Goal: Information Seeking & Learning: Learn about a topic

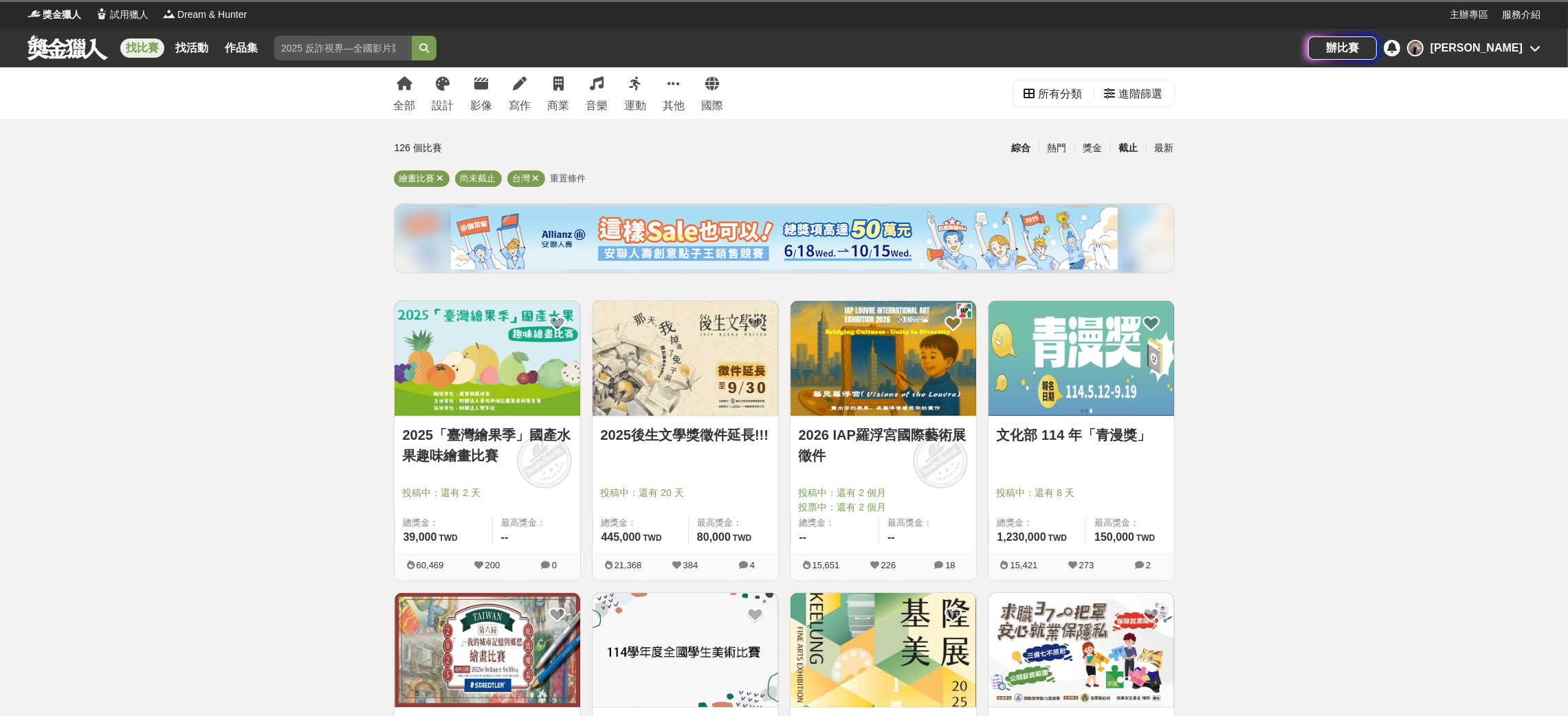
click at [1123, 146] on div "截止" at bounding box center [1128, 148] width 36 height 24
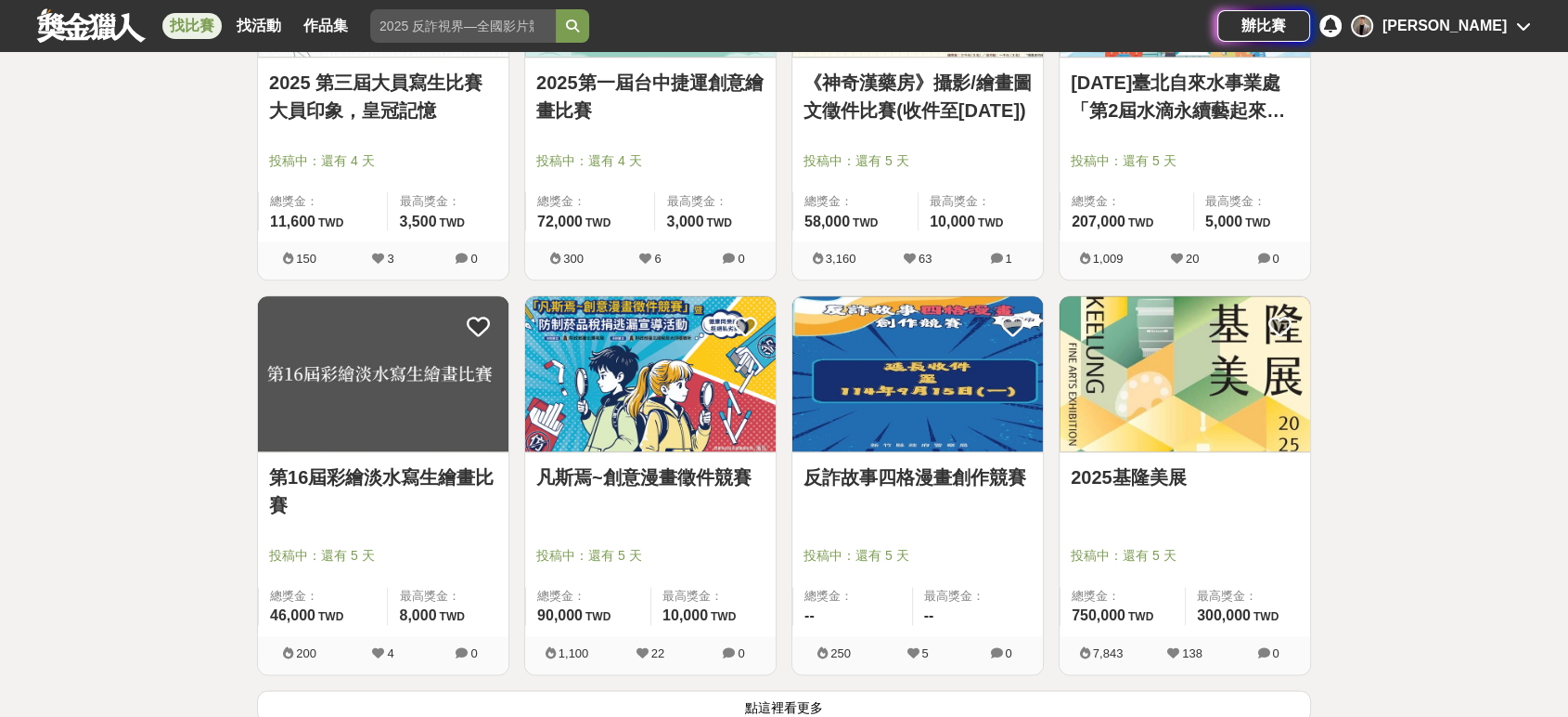
scroll to position [2270, 0]
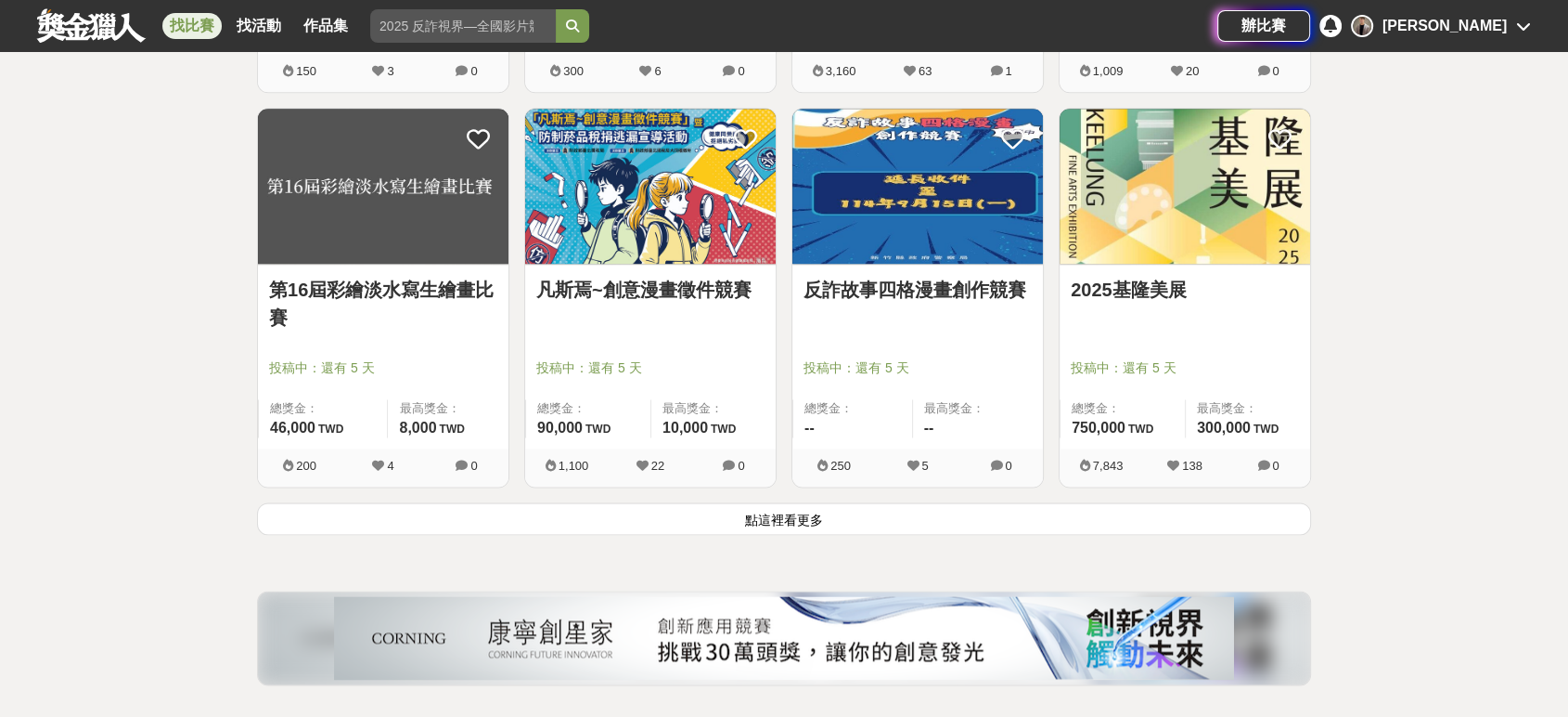
click at [811, 527] on button "點這裡看更多" at bounding box center [784, 519] width 1055 height 32
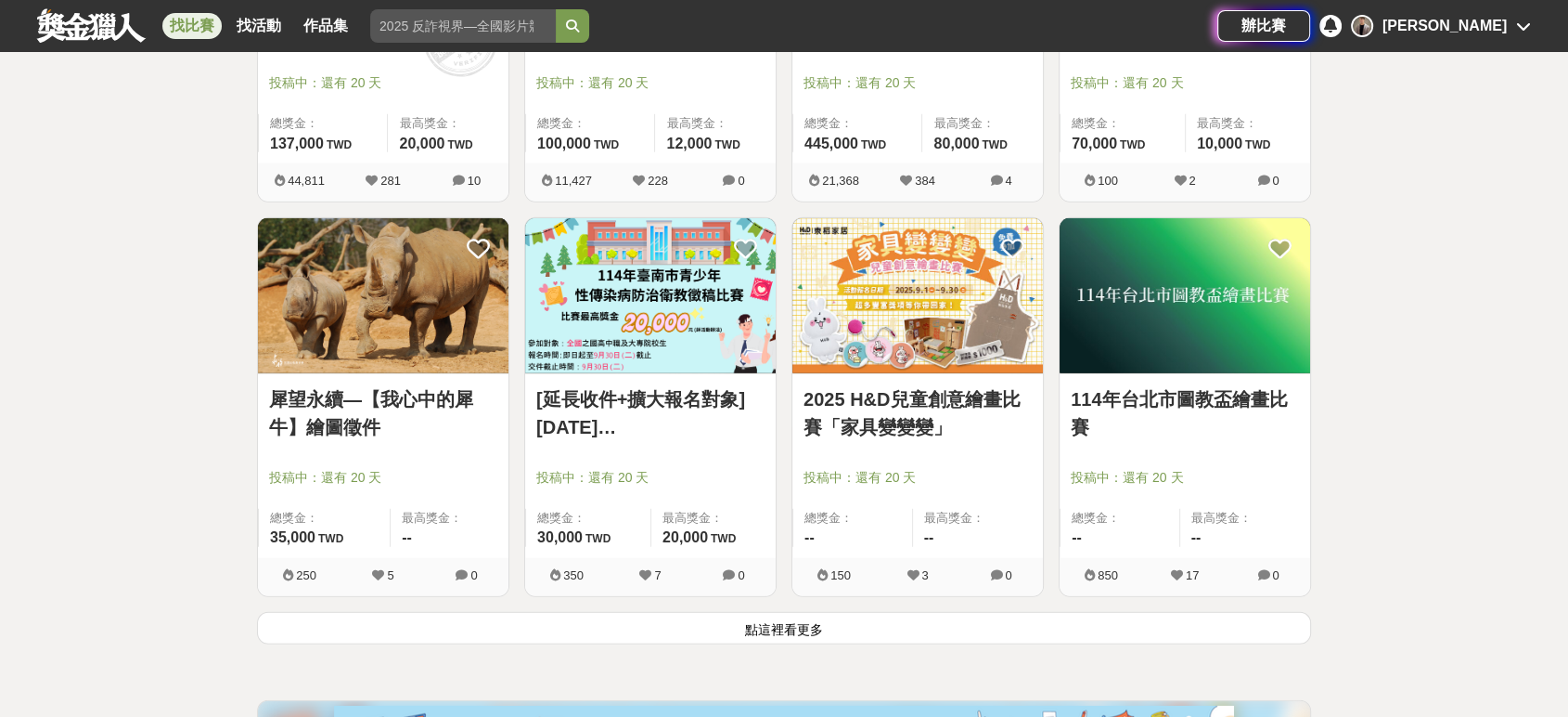
scroll to position [4782, 0]
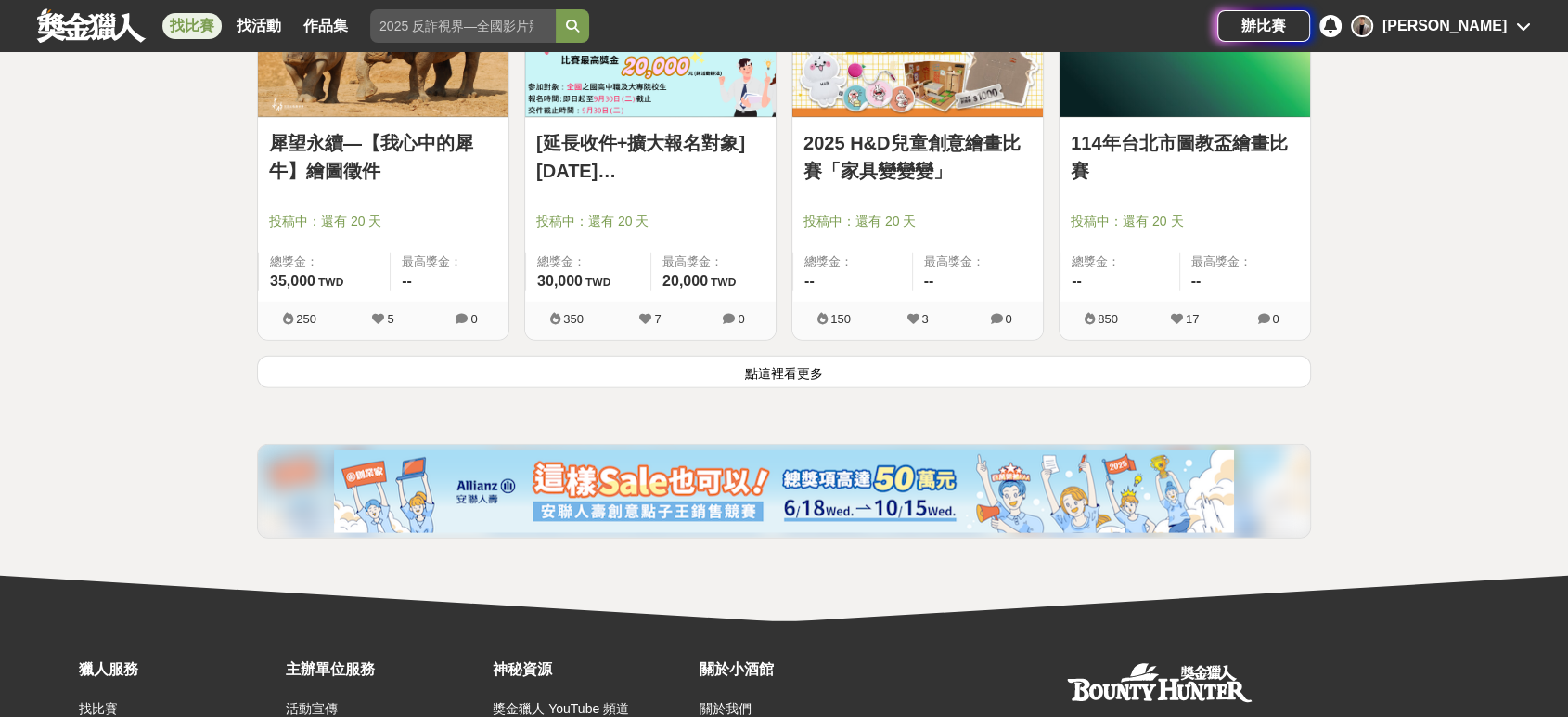
click at [841, 378] on button "點這裡看更多" at bounding box center [784, 371] width 1055 height 32
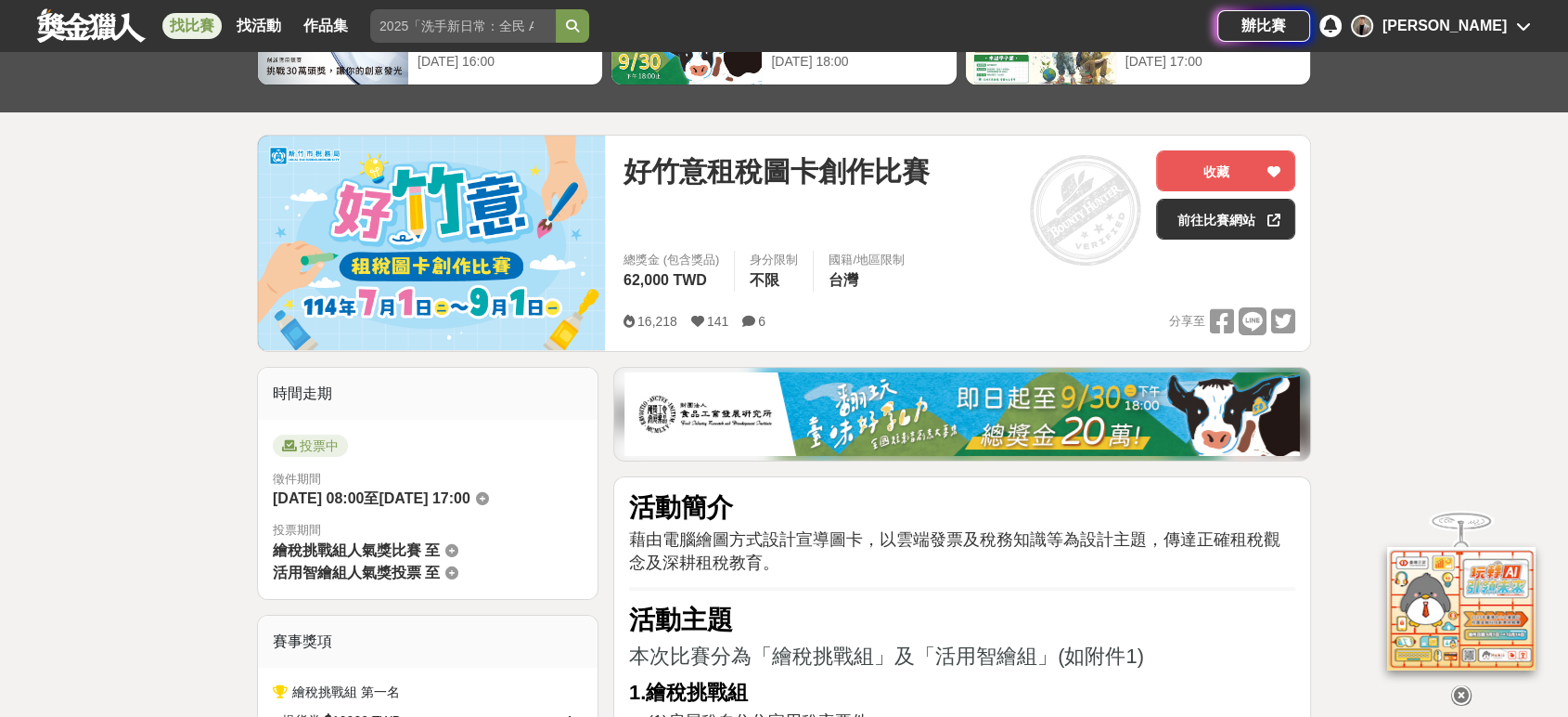
scroll to position [104, 0]
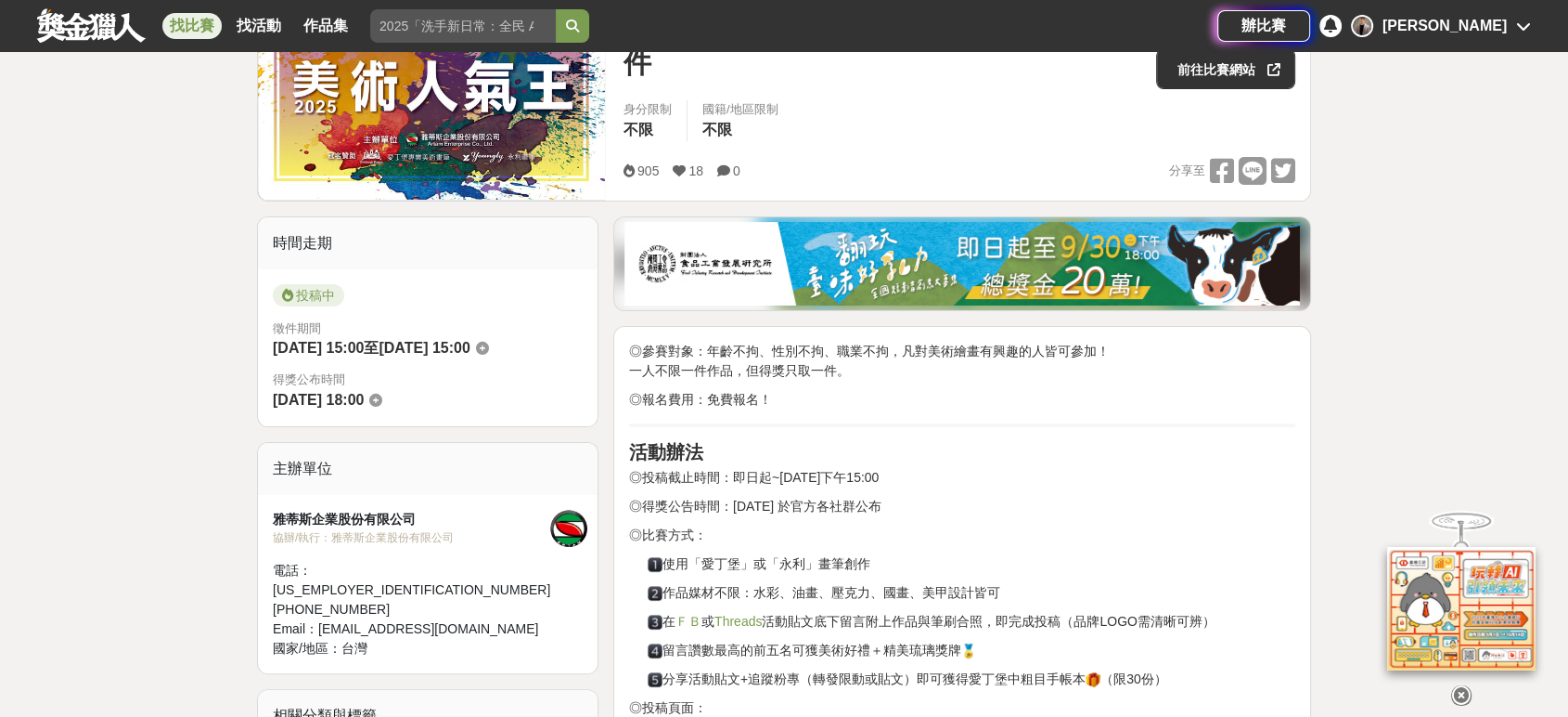
scroll to position [310, 0]
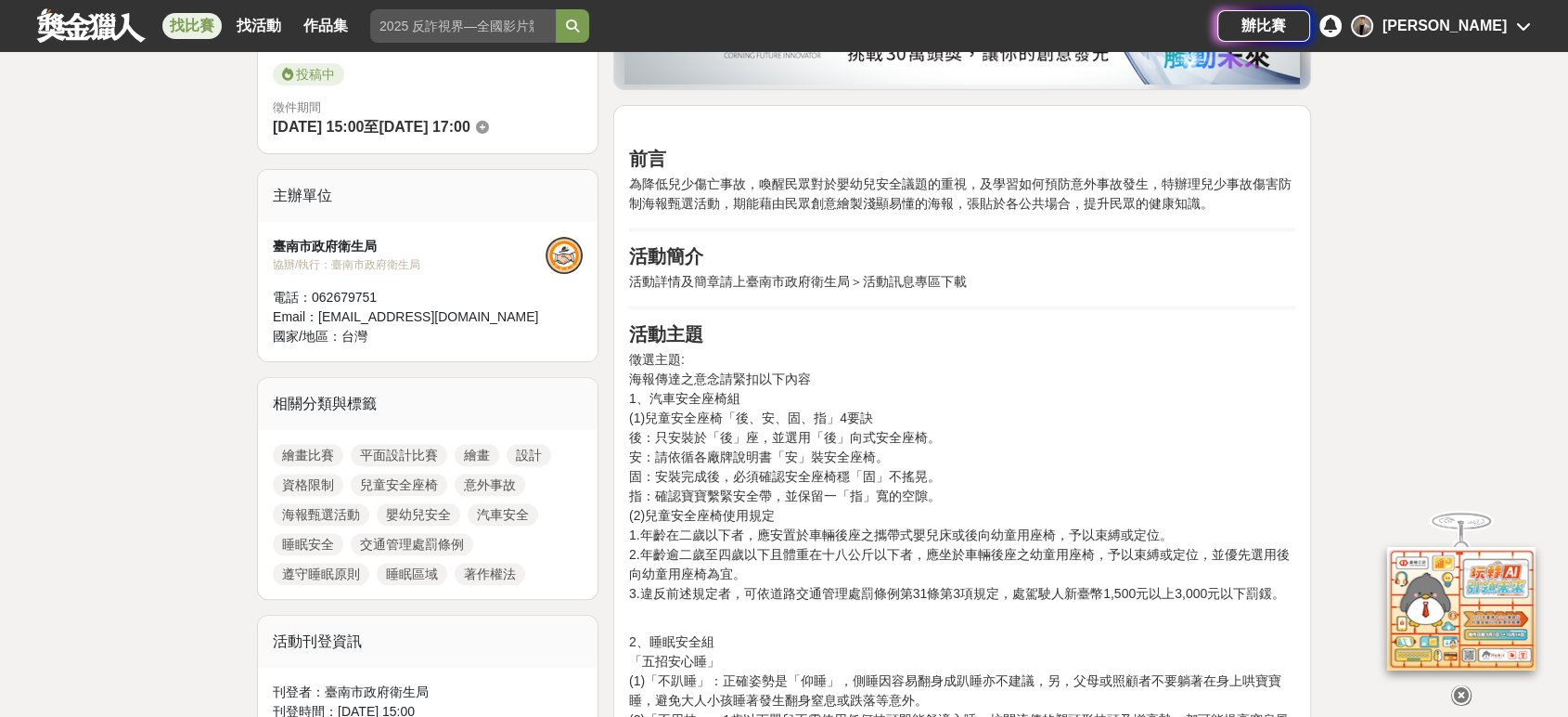
scroll to position [516, 0]
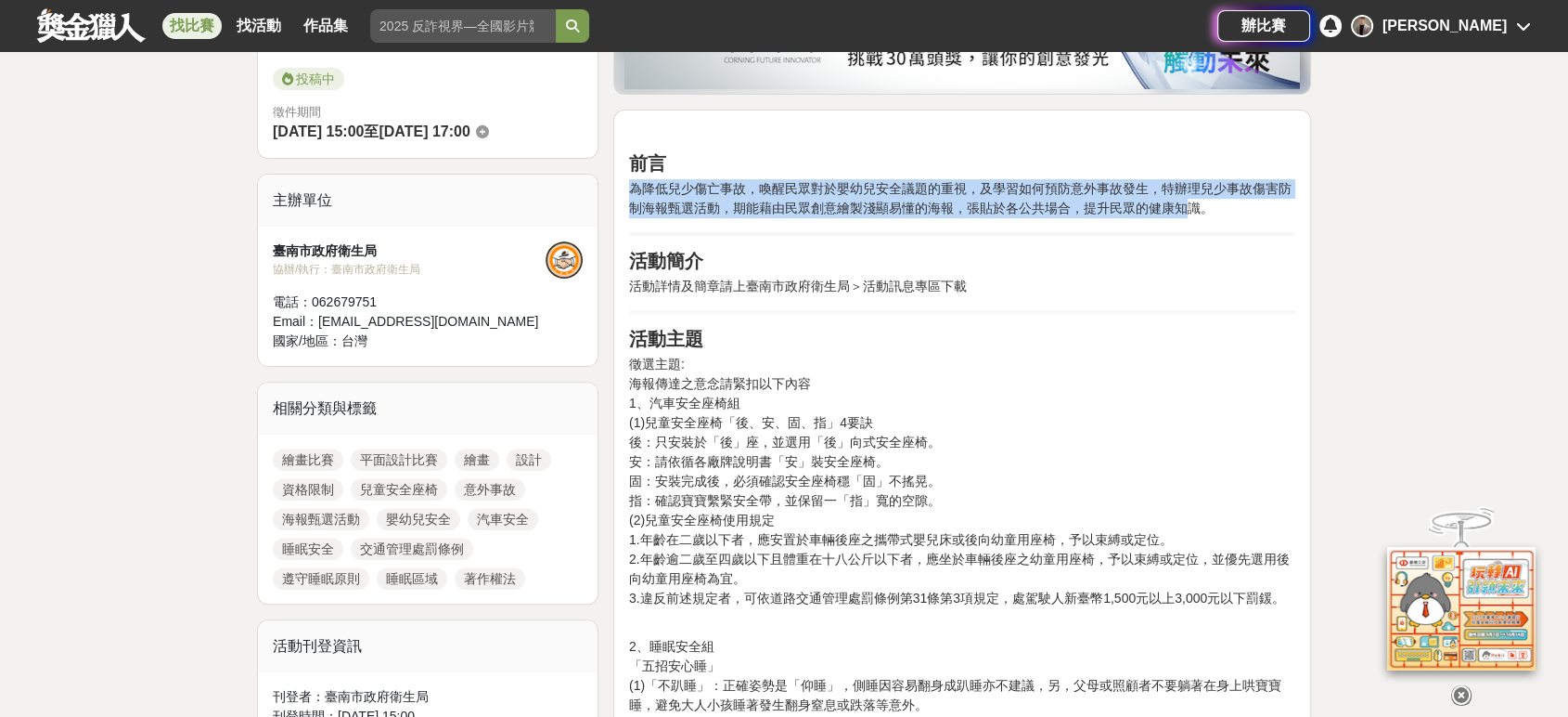
drag, startPoint x: 1192, startPoint y: 200, endPoint x: 1109, endPoint y: 231, distance: 88.6
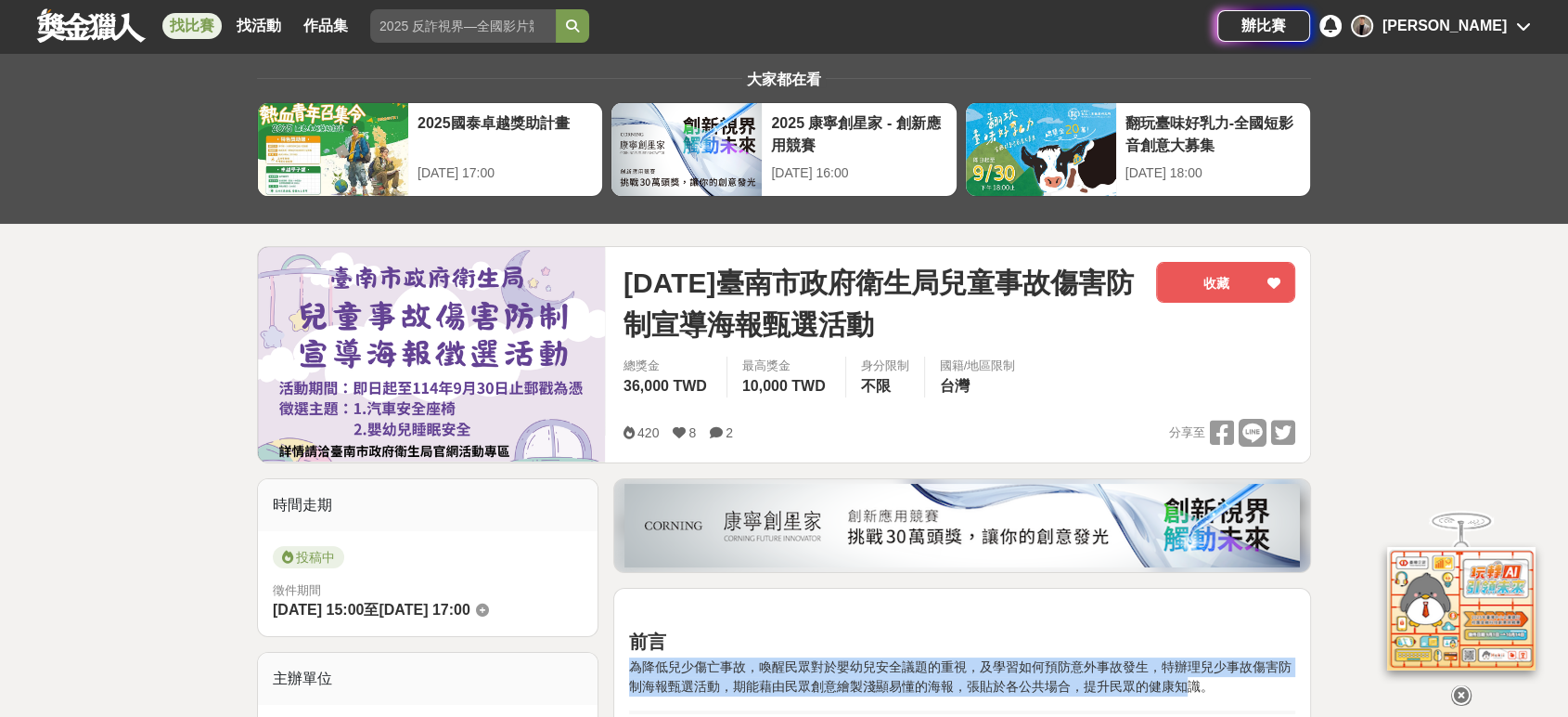
scroll to position [0, 0]
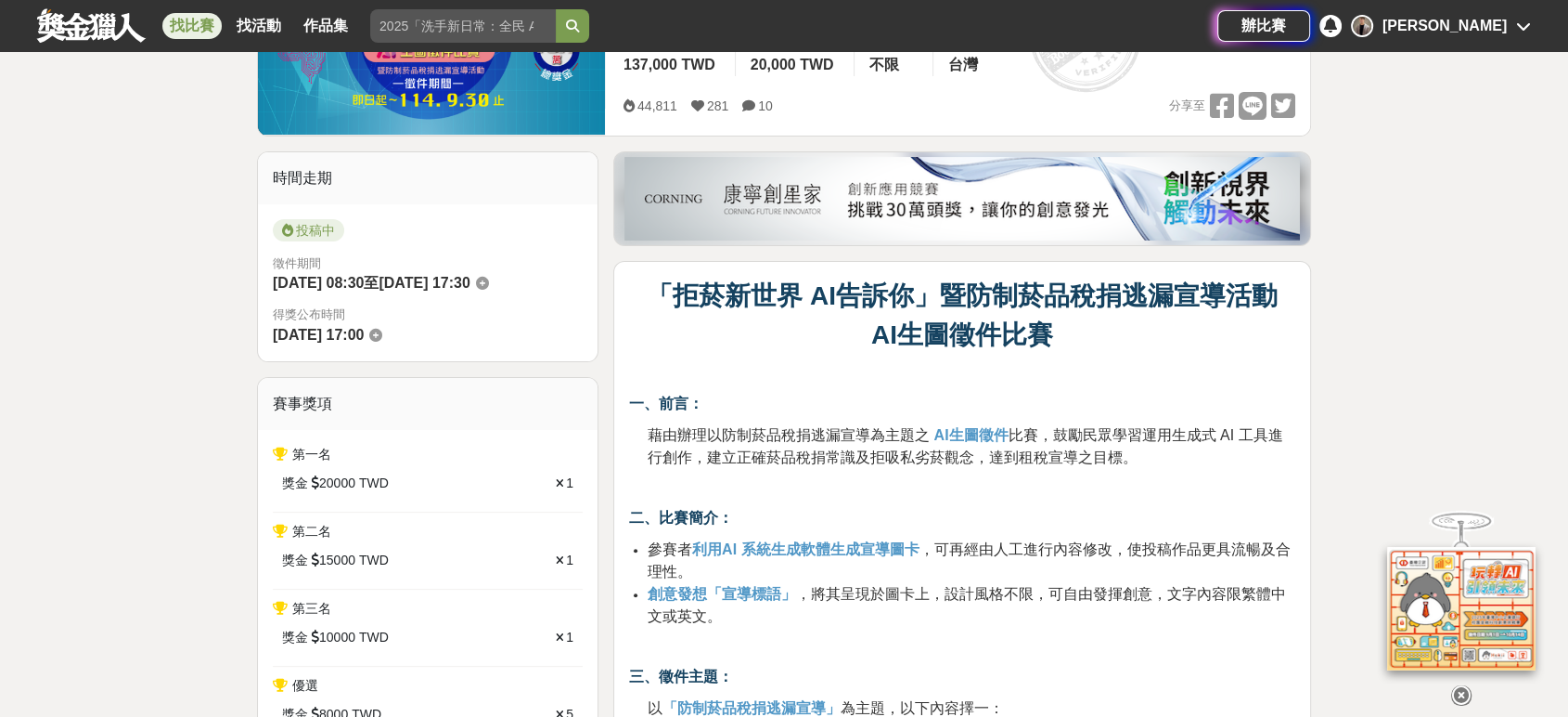
scroll to position [412, 0]
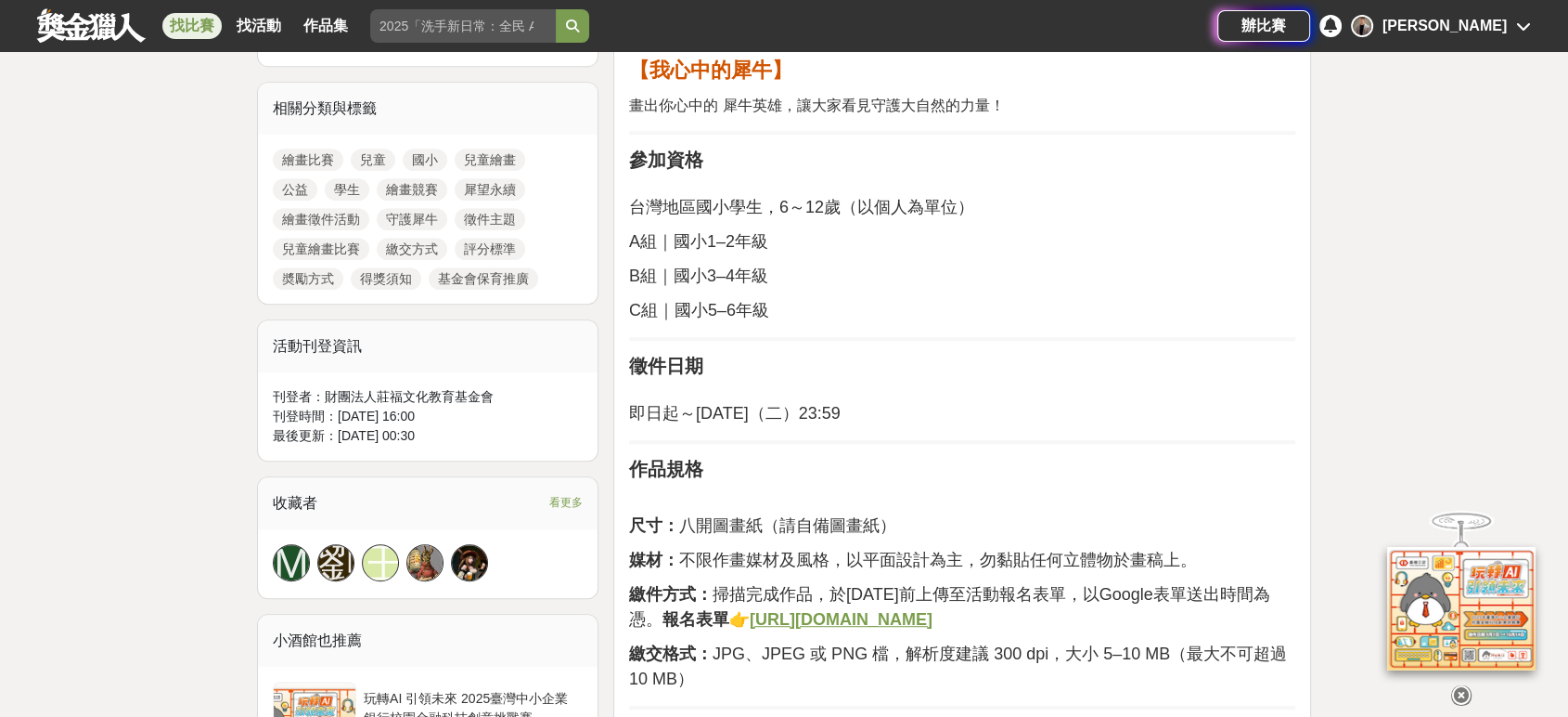
scroll to position [929, 0]
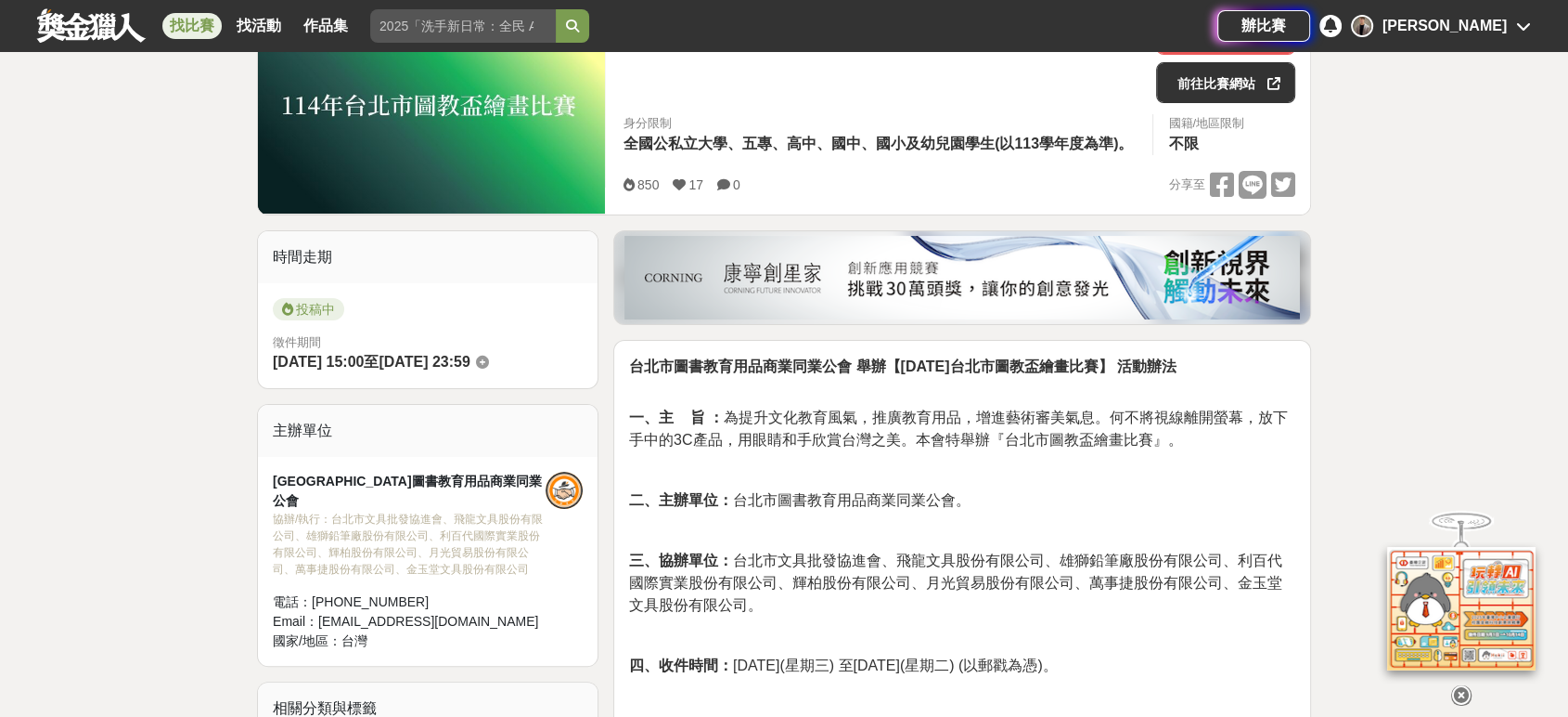
scroll to position [310, 0]
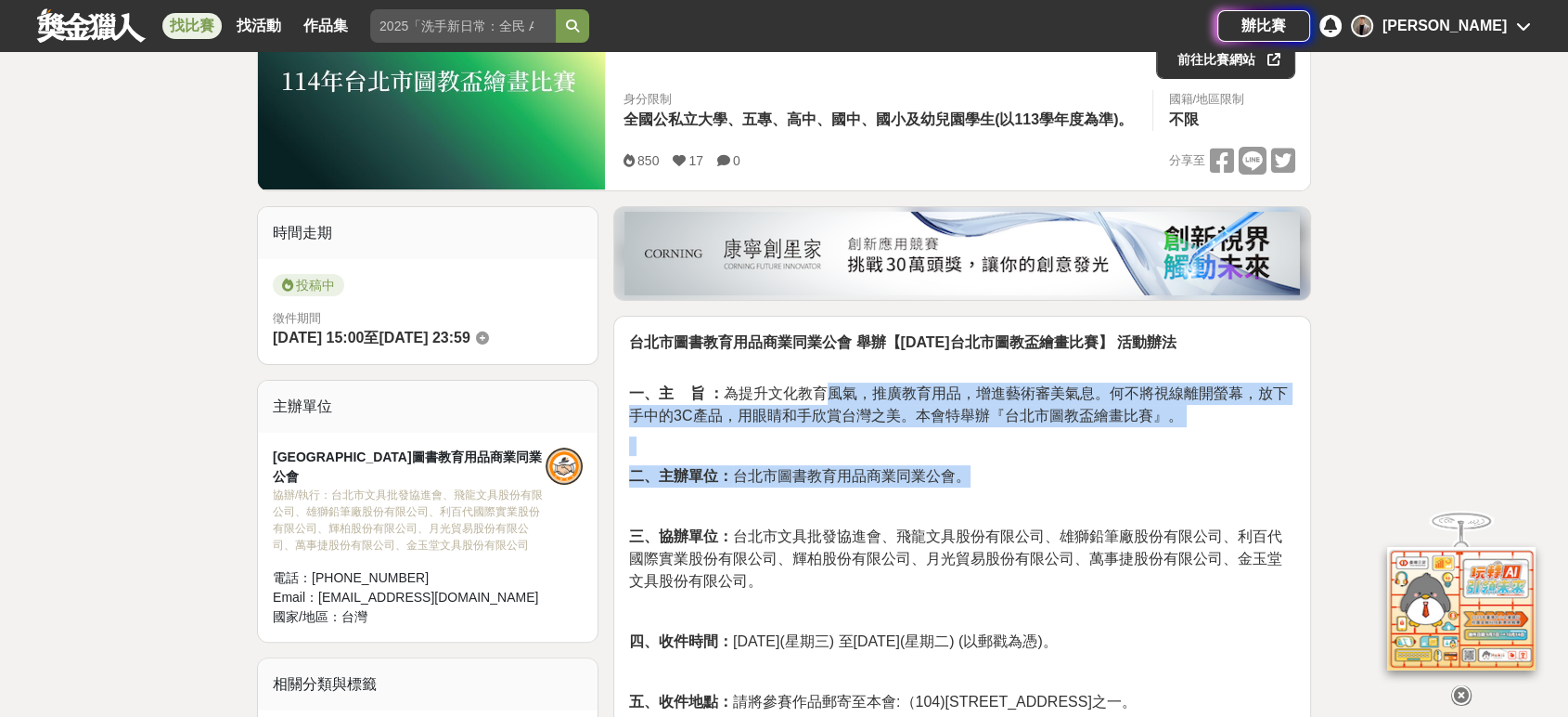
drag, startPoint x: 816, startPoint y: 400, endPoint x: 1240, endPoint y: 472, distance: 430.1
click at [1240, 472] on p "二、主辦單位： 台北市圖書教育用品商業同業公會。" at bounding box center [962, 476] width 666 height 22
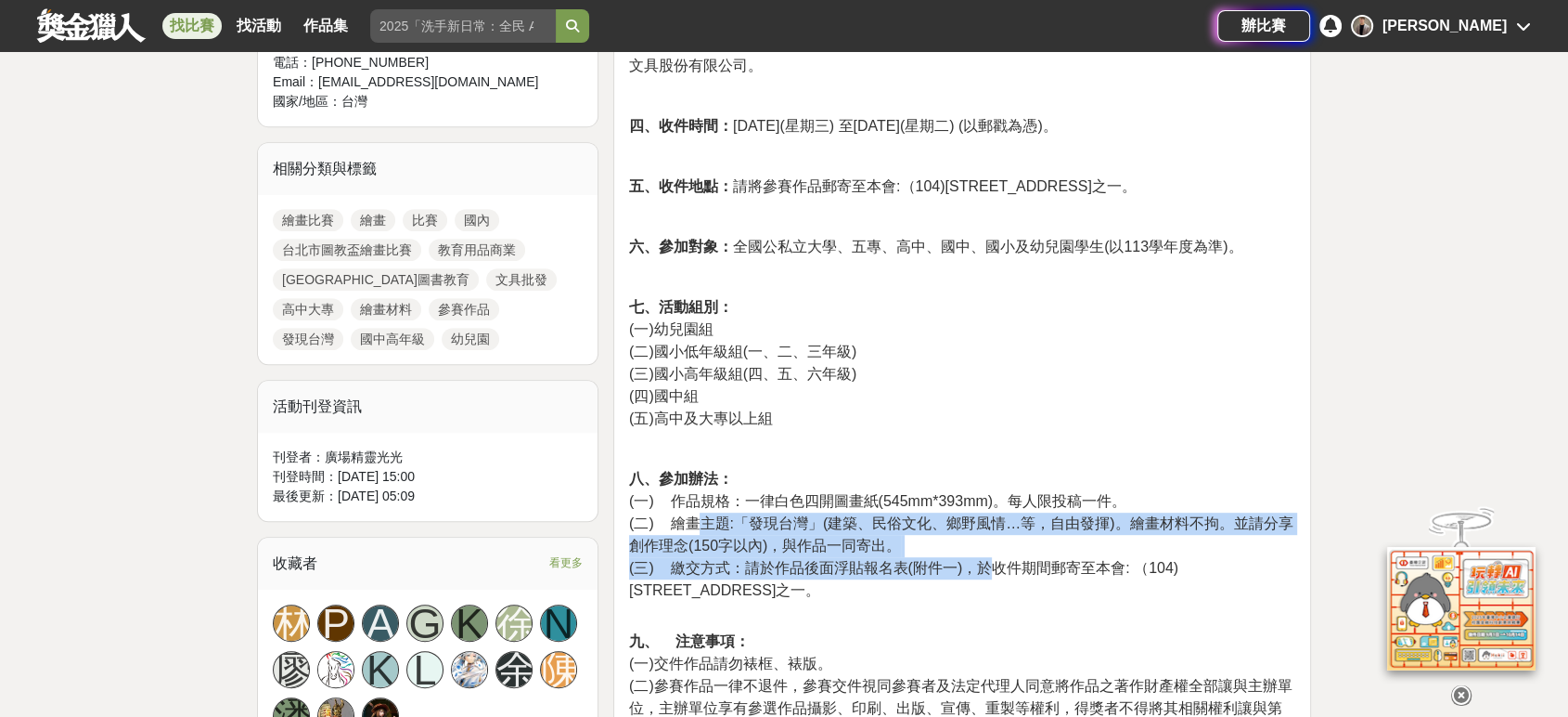
scroll to position [0, 0]
drag, startPoint x: 700, startPoint y: 521, endPoint x: 983, endPoint y: 593, distance: 292.0
click at [983, 593] on p "八、參加辦法： (一) 作品規格：一律白色四開圖畫紙(545mm*393mm)。每人限投稿一件。 (二) 繪畫主題:「發現台灣」(建築、民俗文化、鄉野風情…等…" at bounding box center [962, 544] width 666 height 153
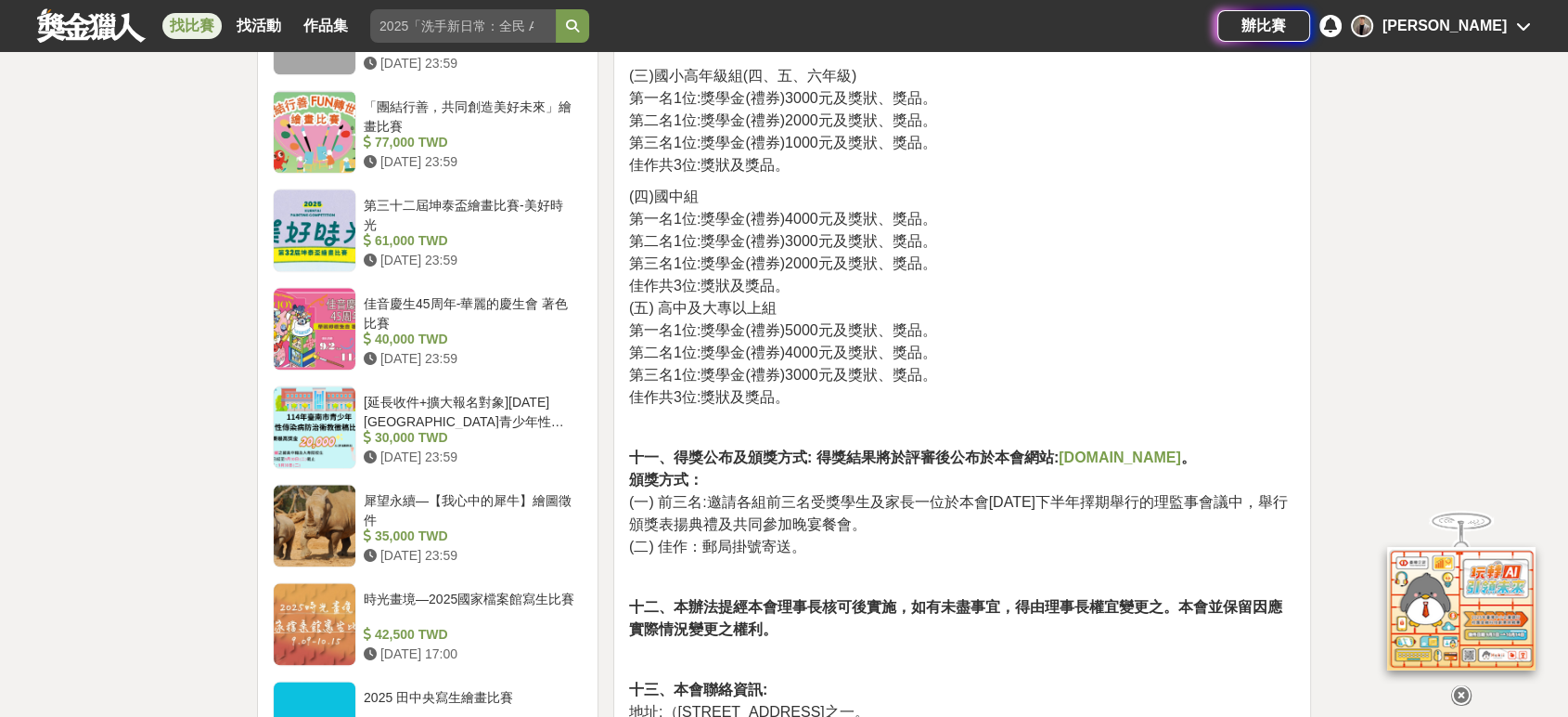
scroll to position [2064, 0]
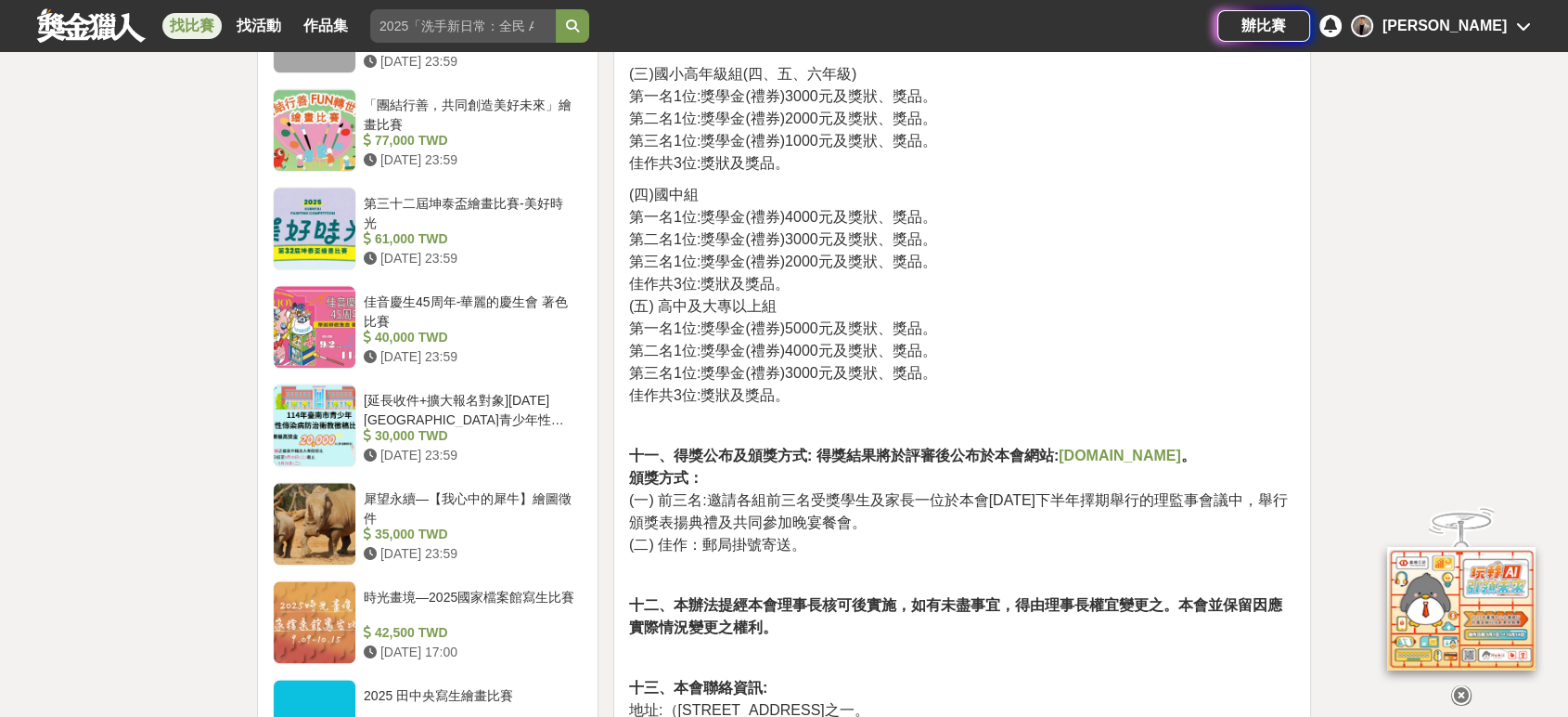
click at [1074, 195] on p "(四)國中組 第一名1位:獎學金(禮券)4000元及獎狀、獎品。 第二名1位:獎學金(禮券)3000元及獎狀、獎品。 第三名1位:獎學金(禮券)2000元及獎…" at bounding box center [962, 295] width 666 height 223
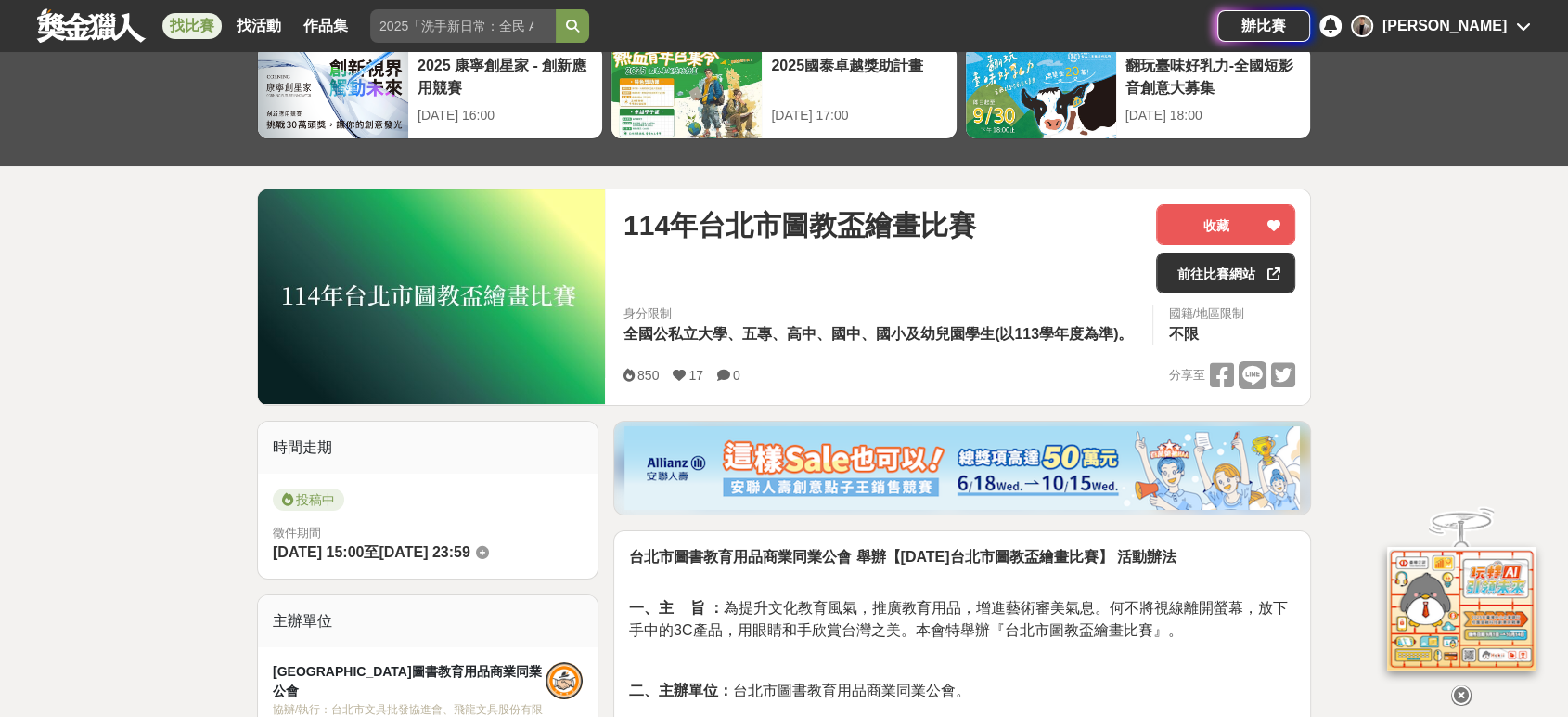
scroll to position [104, 0]
